Goal: Find contact information: Obtain details needed to contact an individual or organization

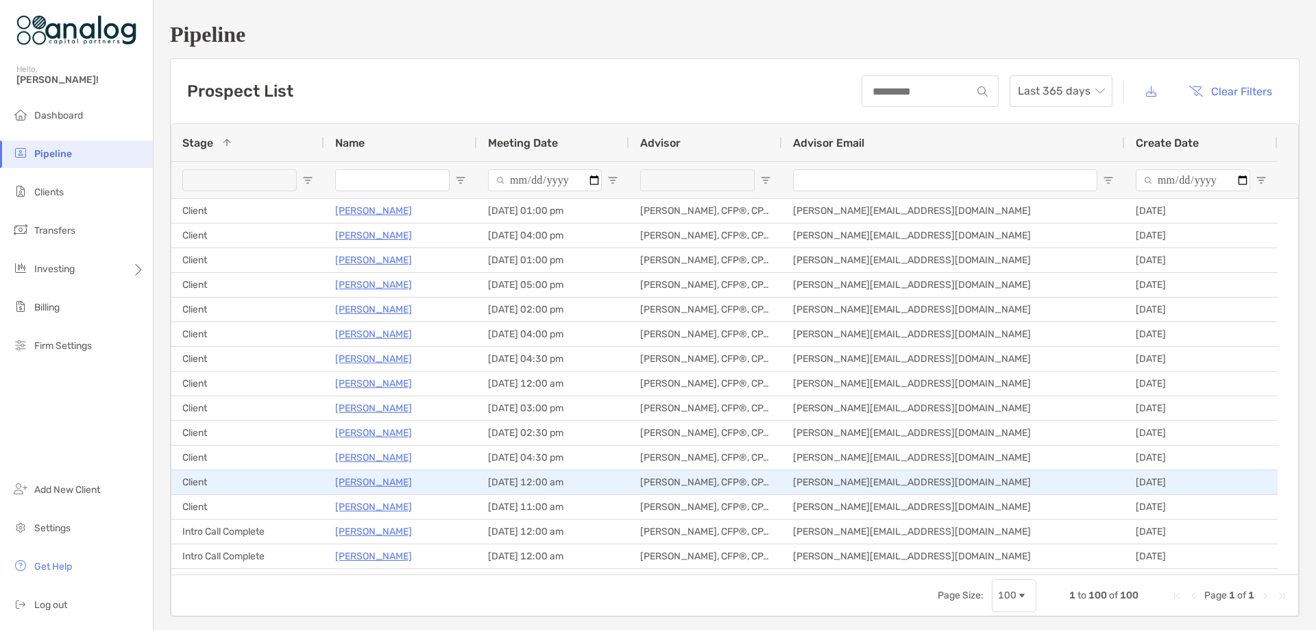
scroll to position [274, 0]
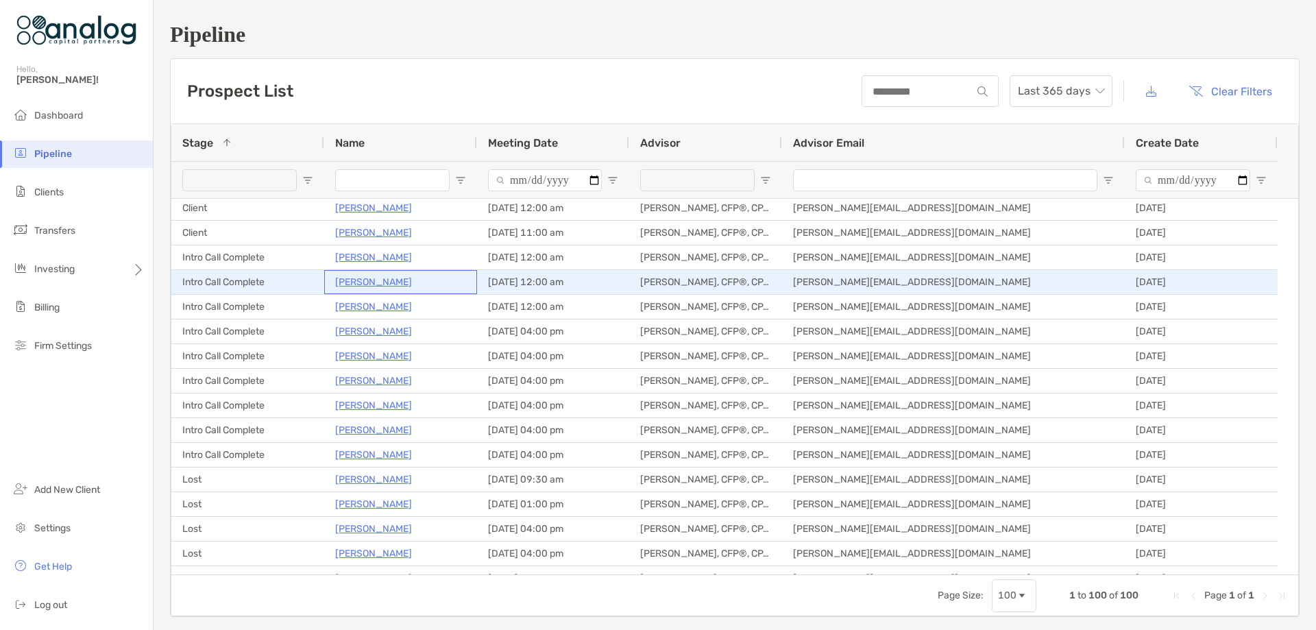
click at [394, 278] on p "[PERSON_NAME]" at bounding box center [373, 282] width 77 height 17
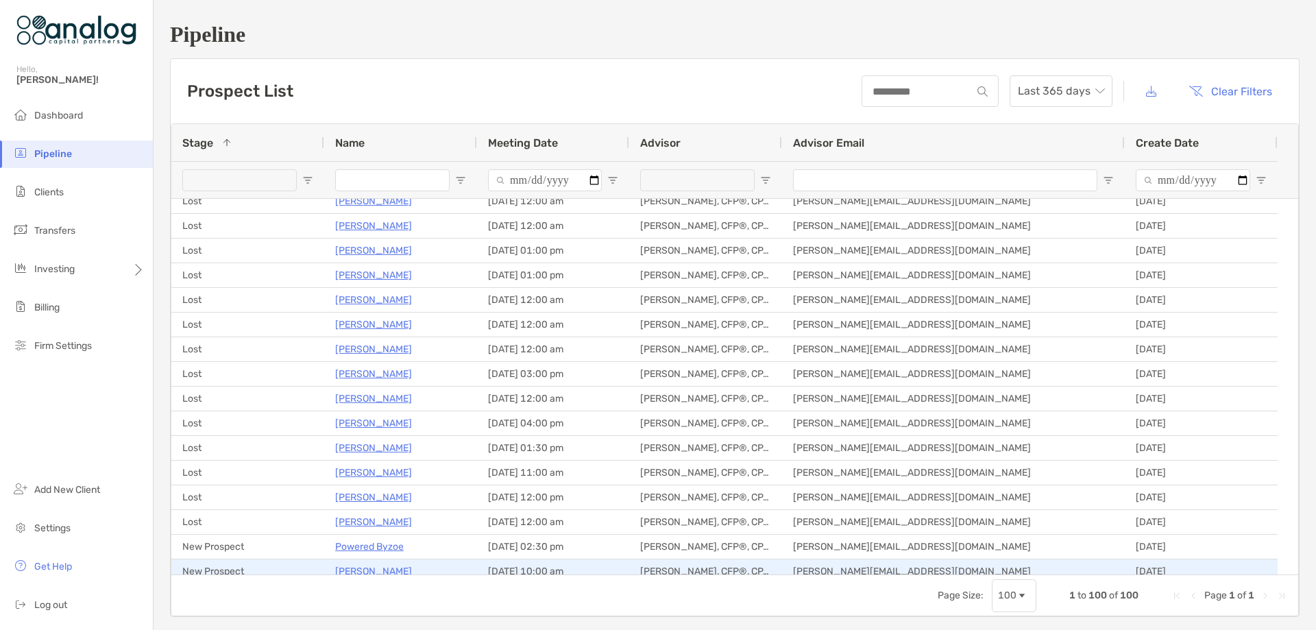
scroll to position [891, 0]
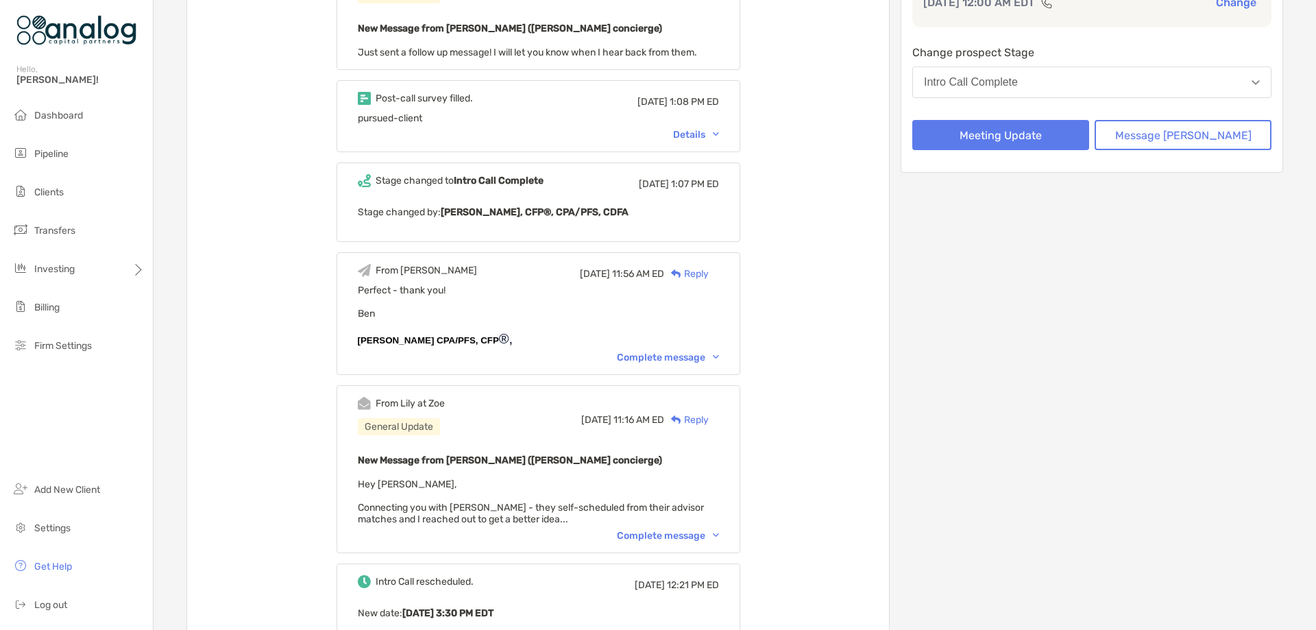
scroll to position [274, 0]
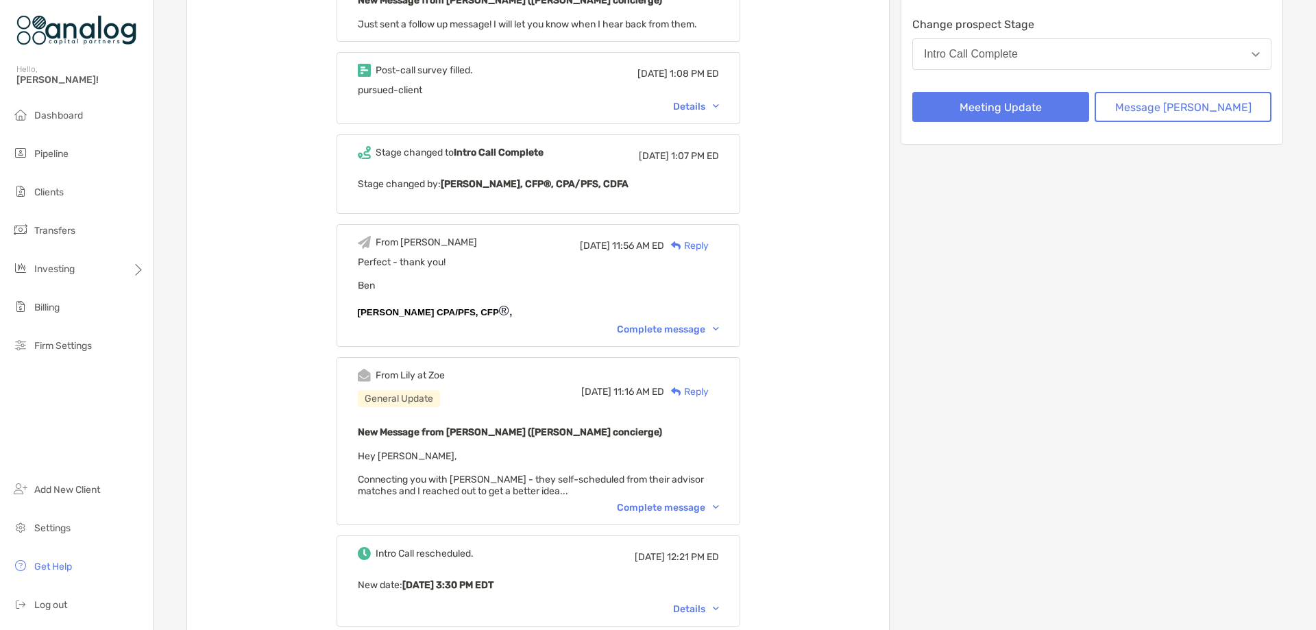
click at [685, 507] on div "Complete message" at bounding box center [668, 508] width 102 height 12
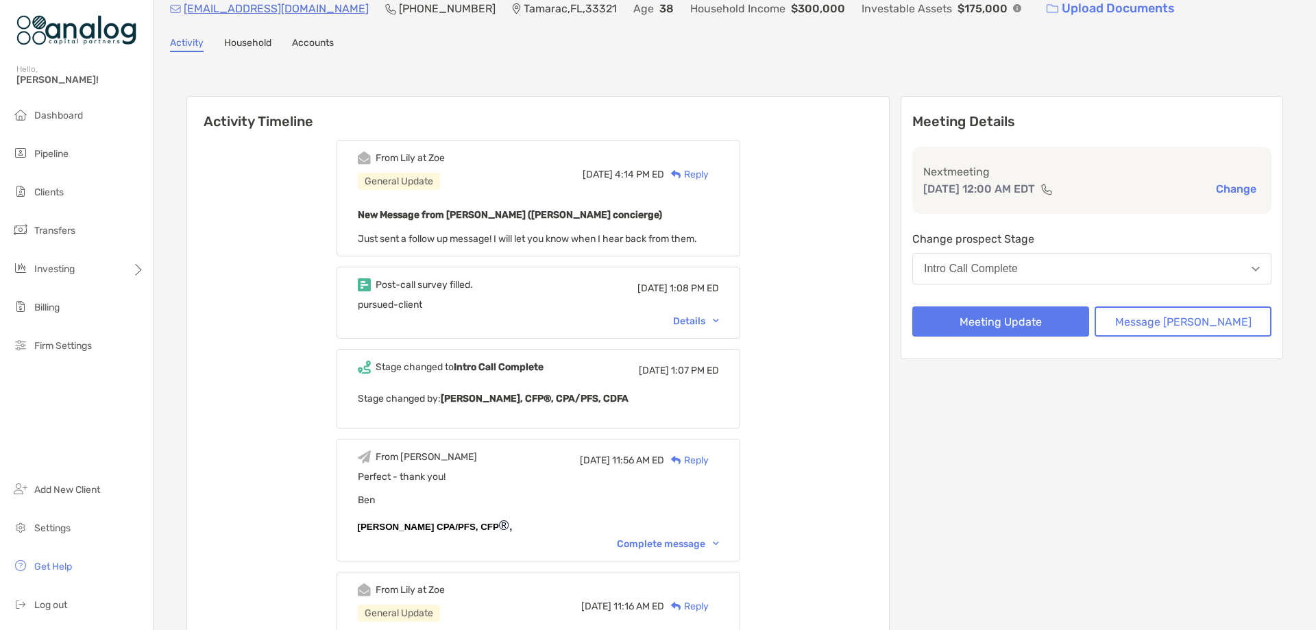
scroll to position [0, 0]
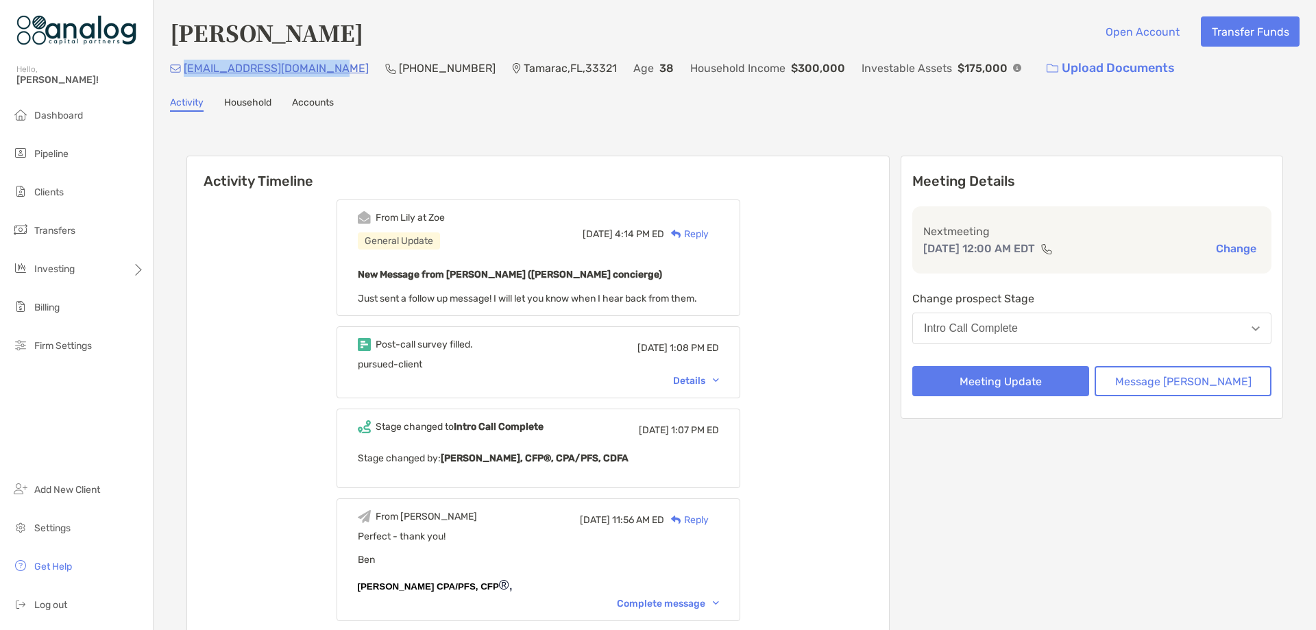
drag, startPoint x: 312, startPoint y: 73, endPoint x: 182, endPoint y: 79, distance: 129.7
click at [182, 79] on div "veillardguerline@yahoo.fr" at bounding box center [269, 67] width 199 height 29
copy p "veillardguerline@yahoo.fr"
drag, startPoint x: 268, startPoint y: 32, endPoint x: 177, endPoint y: 38, distance: 91.4
click at [177, 38] on h4 "[PERSON_NAME]" at bounding box center [266, 32] width 193 height 32
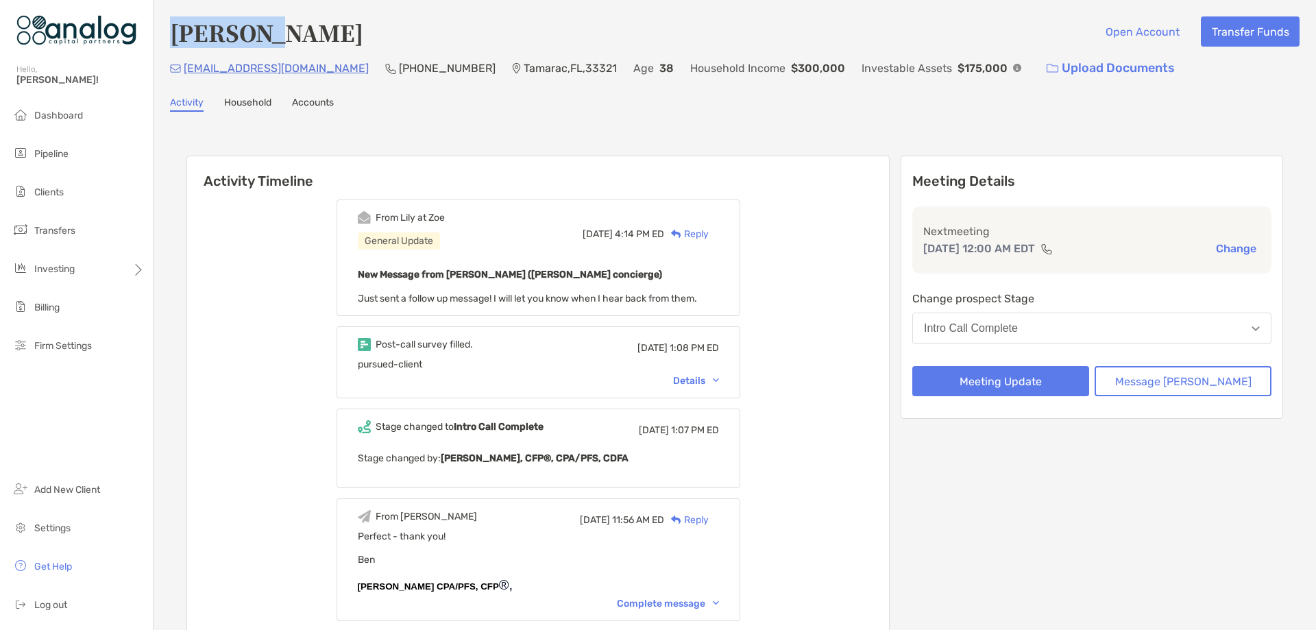
copy h4 "Guerline"
